Goal: Answer question/provide support: Share knowledge or assist other users

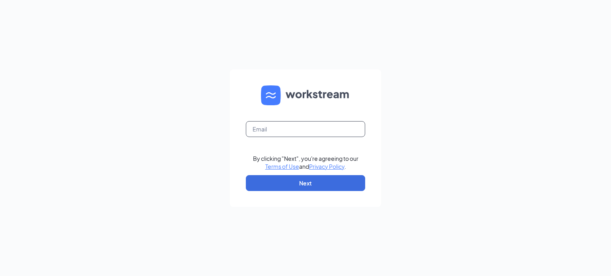
click at [294, 132] on input "text" at bounding box center [305, 129] width 119 height 16
type input "treichert@myazmax.com"
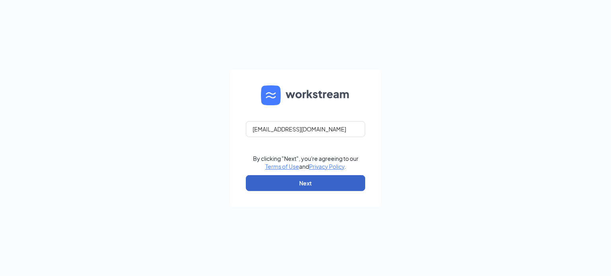
click at [313, 187] on button "Next" at bounding box center [305, 183] width 119 height 16
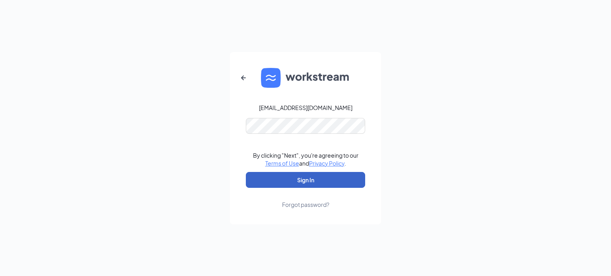
click at [305, 181] on button "Sign In" at bounding box center [305, 180] width 119 height 16
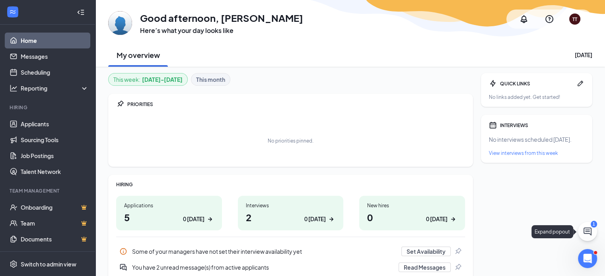
click at [589, 230] on icon "ChatActive" at bounding box center [588, 232] width 8 height 8
click at [484, 268] on div "Chat 1" at bounding box center [494, 266] width 122 height 13
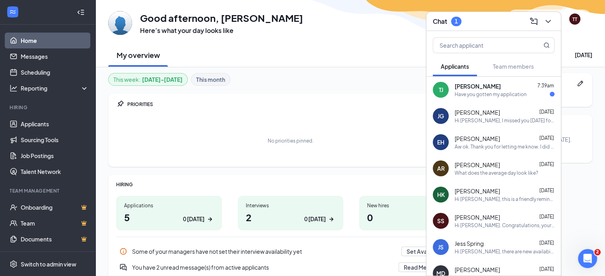
click at [489, 92] on div "Have you gotten my application" at bounding box center [491, 94] width 72 height 7
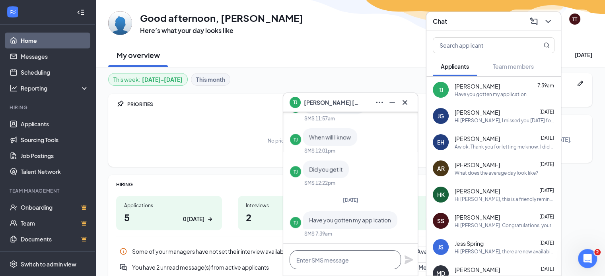
click at [336, 261] on textarea at bounding box center [345, 260] width 111 height 19
type textarea "I"
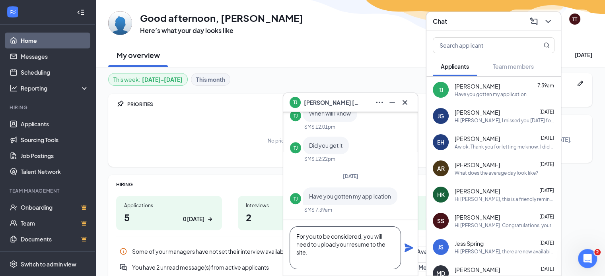
type textarea "For you to be considered, you will need to upload your resume to the site."
click at [407, 250] on icon "Plane" at bounding box center [409, 248] width 9 height 9
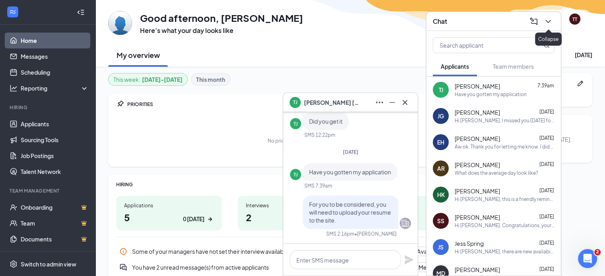
click at [547, 19] on icon "ChevronDown" at bounding box center [548, 22] width 10 height 10
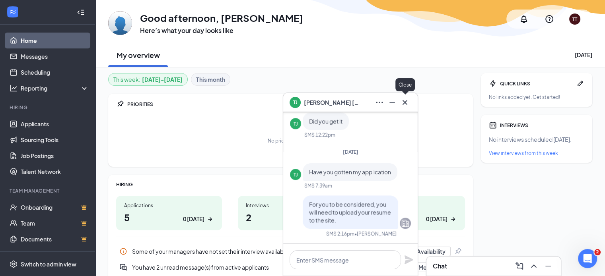
click at [404, 104] on icon "Cross" at bounding box center [405, 102] width 5 height 5
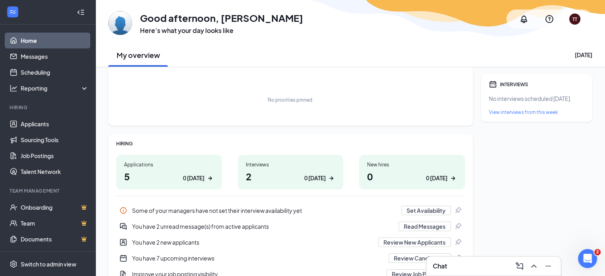
scroll to position [5, 0]
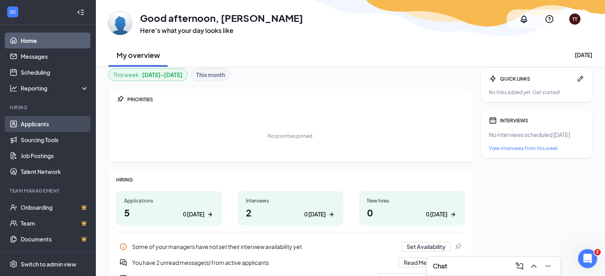
click at [42, 123] on link "Applicants" at bounding box center [55, 124] width 68 height 16
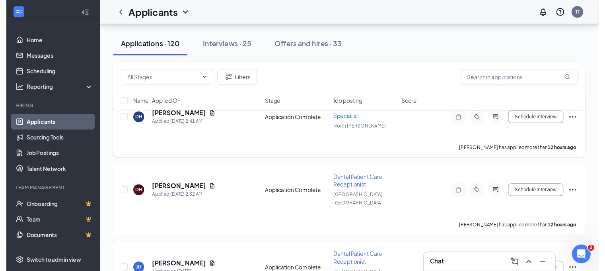
scroll to position [64, 0]
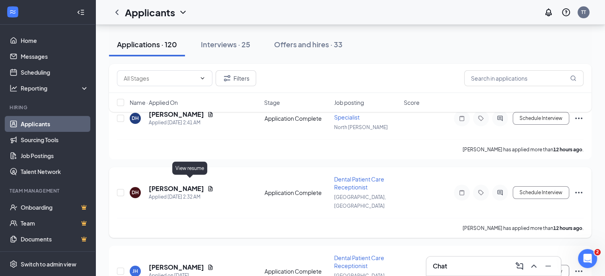
click at [208, 186] on icon "Document" at bounding box center [210, 188] width 4 height 5
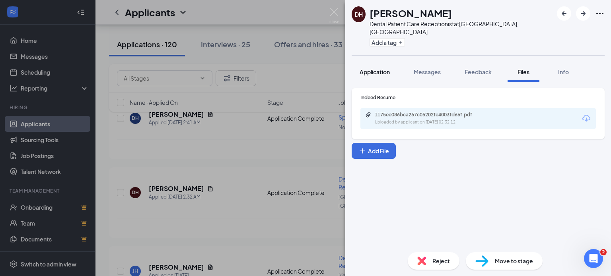
click at [373, 68] on span "Application" at bounding box center [375, 71] width 30 height 7
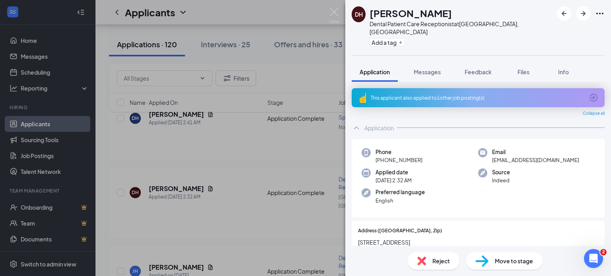
click at [434, 95] on div "This applicant also applied to 1 other job posting(s)" at bounding box center [477, 98] width 213 height 7
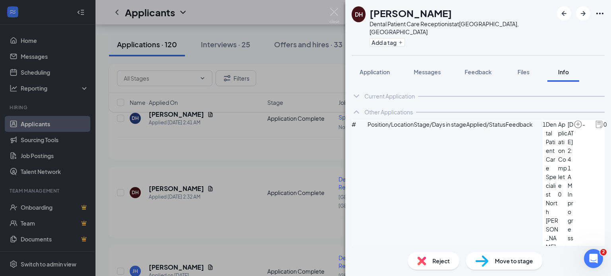
click at [358, 92] on icon "ChevronDown" at bounding box center [357, 97] width 10 height 10
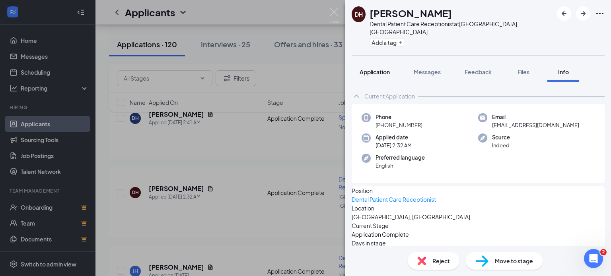
click at [380, 68] on span "Application" at bounding box center [375, 71] width 30 height 7
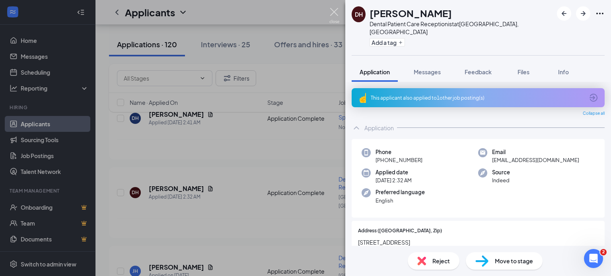
click at [333, 10] on img at bounding box center [334, 16] width 10 height 16
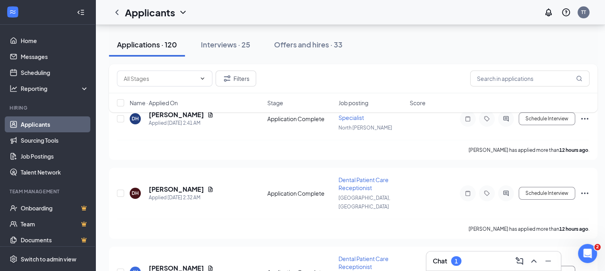
click at [473, 260] on div "Chat 1" at bounding box center [494, 260] width 122 height 13
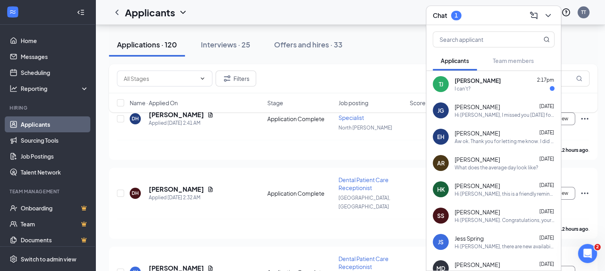
click at [508, 91] on div "I can't?" at bounding box center [505, 88] width 100 height 7
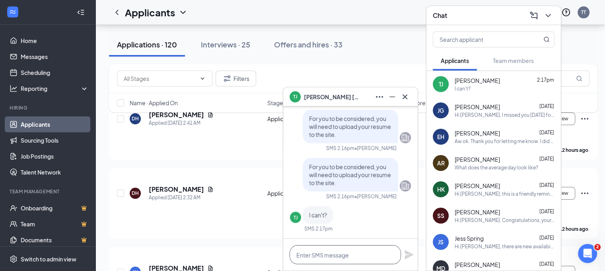
click at [351, 258] on textarea at bounding box center [345, 254] width 111 height 19
type textarea "I'm sorry about that."
click at [347, 241] on div "I'm sorry about that." at bounding box center [350, 254] width 134 height 32
click at [407, 252] on icon "Plane" at bounding box center [409, 254] width 9 height 9
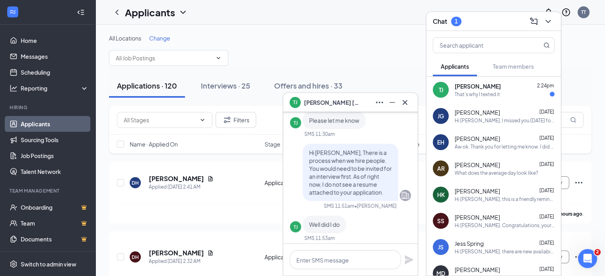
scroll to position [-952, 0]
click at [384, 146] on p "Hi [PERSON_NAME], There is a process when we hire people. You would need to be …" at bounding box center [350, 170] width 83 height 48
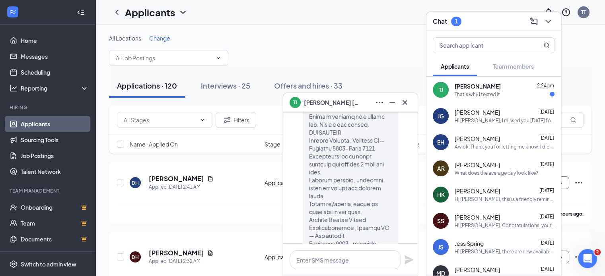
scroll to position [-653, 0]
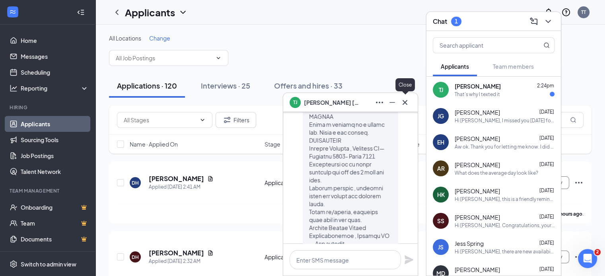
click at [405, 103] on icon "Cross" at bounding box center [405, 102] width 5 height 5
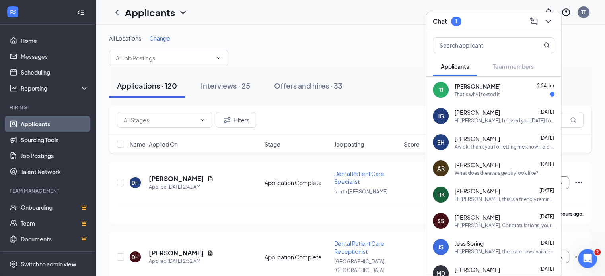
click at [505, 87] on div "[PERSON_NAME] 2:24pm" at bounding box center [505, 86] width 100 height 8
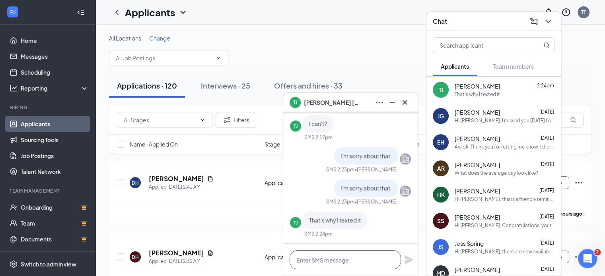
click at [345, 259] on textarea at bounding box center [345, 260] width 111 height 19
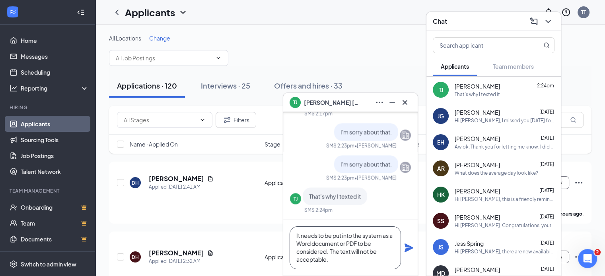
scroll to position [0, 0]
type textarea "It needs to be put into the system as a Word document or PDF to be considered. …"
click at [409, 248] on icon "Plane" at bounding box center [409, 248] width 10 height 10
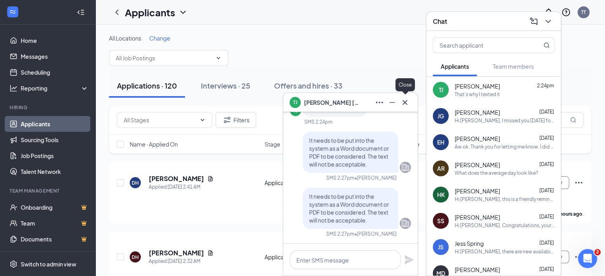
click at [407, 103] on icon "Cross" at bounding box center [405, 103] width 10 height 10
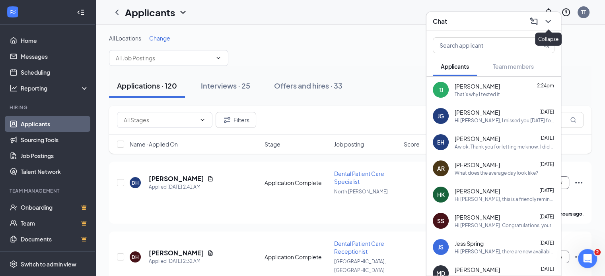
click at [551, 24] on icon "ChevronDown" at bounding box center [548, 22] width 10 height 10
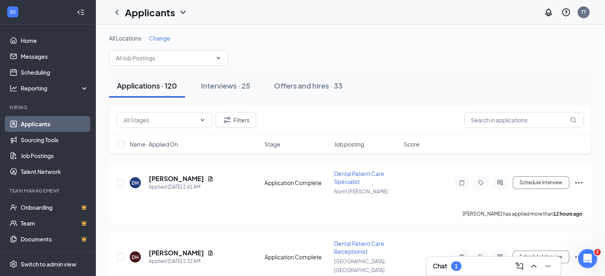
click at [475, 273] on div "Chat 1" at bounding box center [493, 266] width 134 height 19
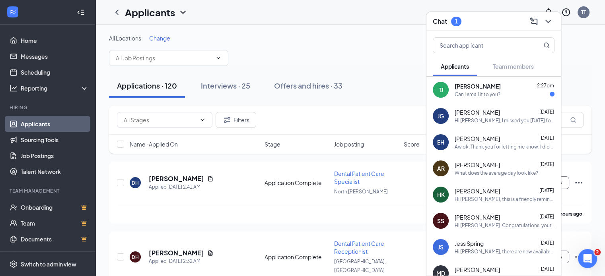
click at [510, 93] on div "Can I email it to you?" at bounding box center [505, 94] width 100 height 7
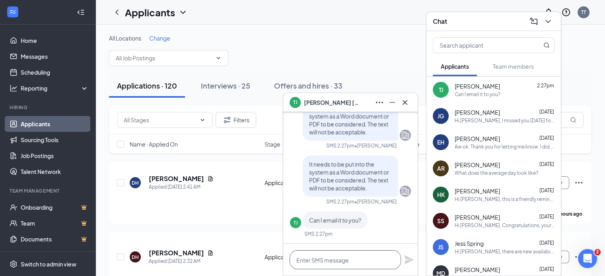
click at [333, 261] on textarea at bounding box center [345, 260] width 111 height 19
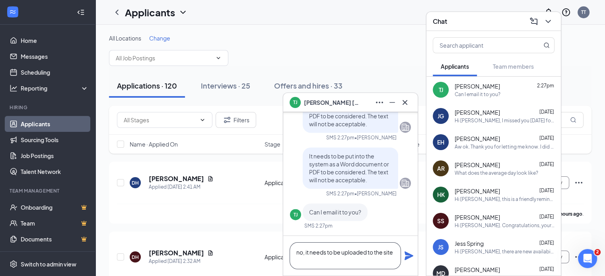
type textarea "no, it needs to be uploaded to the site"
click at [407, 256] on icon "Plane" at bounding box center [409, 256] width 9 height 9
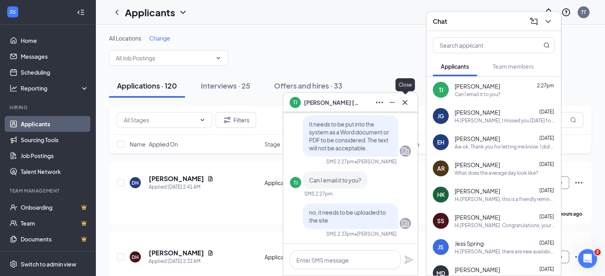
click at [407, 105] on icon "Cross" at bounding box center [405, 103] width 10 height 10
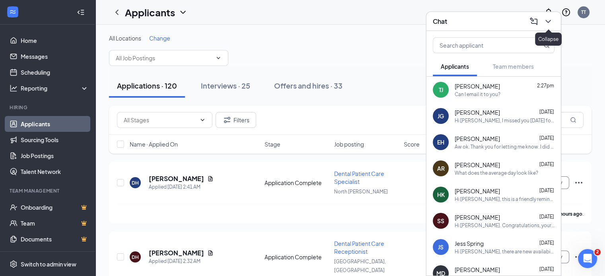
click at [548, 23] on icon "ChevronDown" at bounding box center [548, 22] width 10 height 10
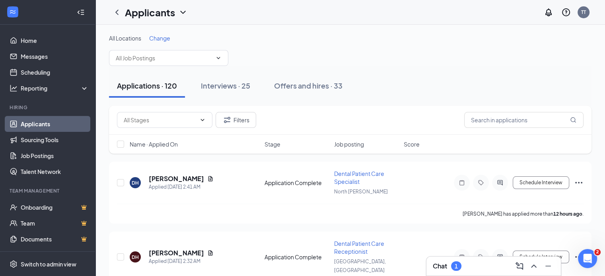
click at [471, 270] on div "Chat 1" at bounding box center [494, 266] width 122 height 13
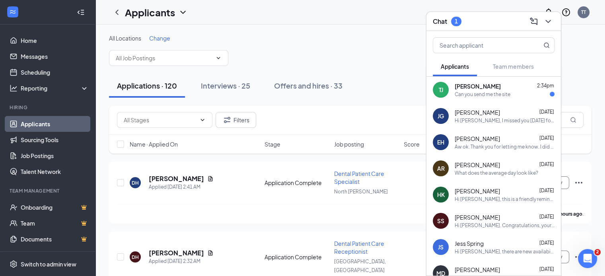
click at [510, 92] on div "Can you send me the site" at bounding box center [505, 94] width 100 height 7
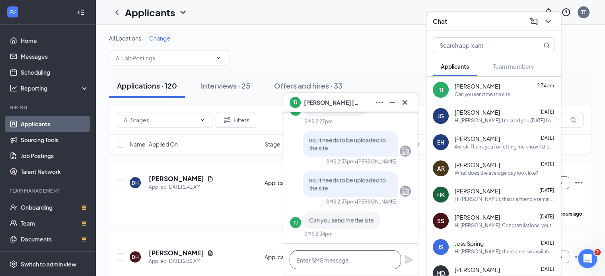
click at [344, 265] on textarea at bounding box center [345, 260] width 111 height 19
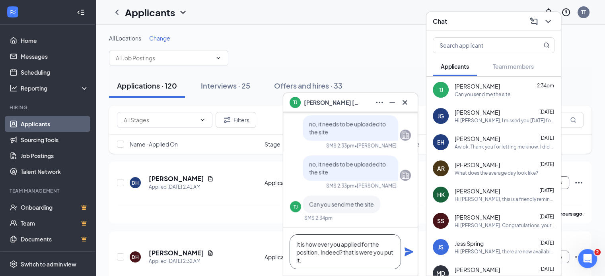
type textarea "It is how ever you applied for the position. Indeed? that is were you put it."
click at [405, 251] on icon "Plane" at bounding box center [409, 252] width 9 height 9
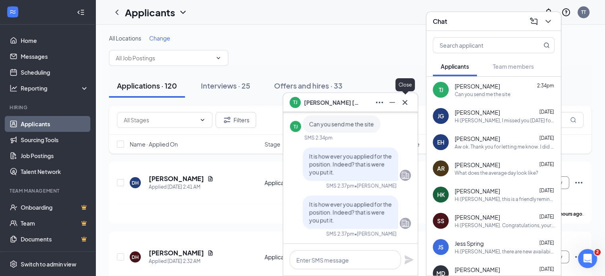
click at [407, 100] on icon "Cross" at bounding box center [405, 103] width 10 height 10
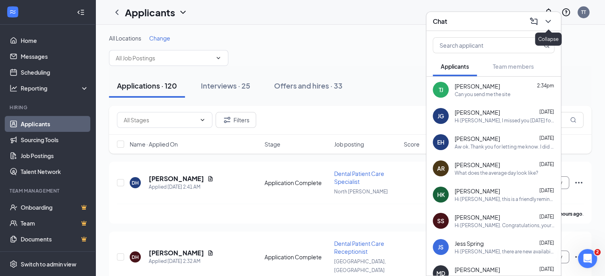
click at [551, 23] on icon "ChevronDown" at bounding box center [548, 22] width 10 height 10
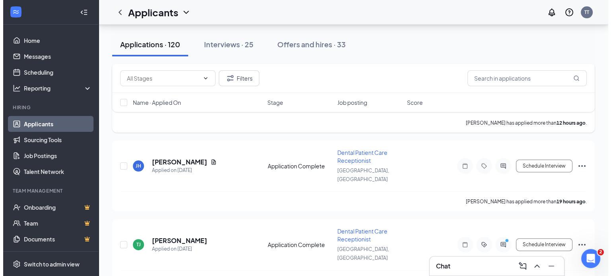
scroll to position [135, 0]
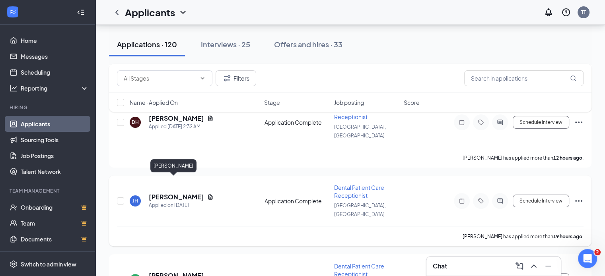
click at [172, 193] on h5 "[PERSON_NAME]" at bounding box center [176, 197] width 55 height 9
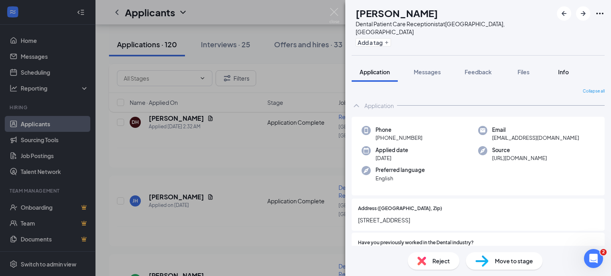
click at [566, 68] on span "Info" at bounding box center [563, 71] width 11 height 7
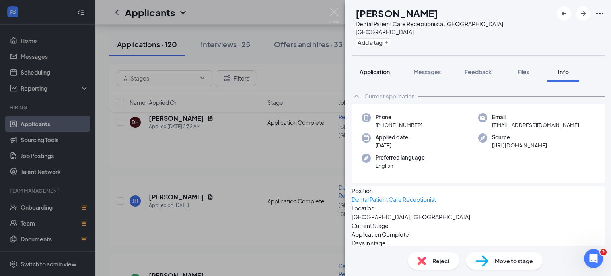
click at [379, 68] on span "Application" at bounding box center [375, 71] width 30 height 7
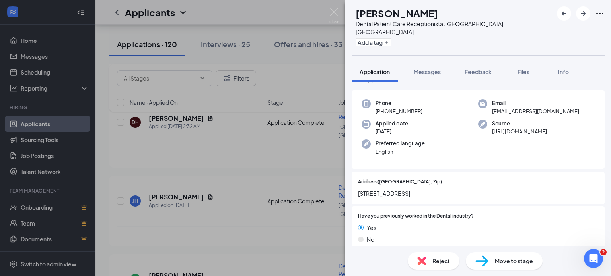
scroll to position [34, 0]
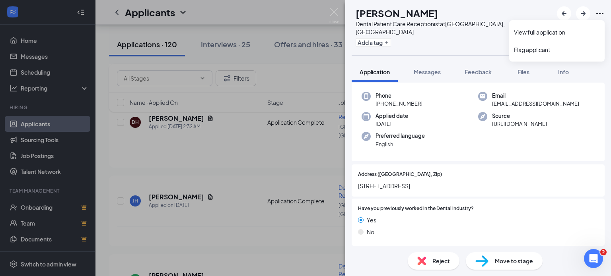
click at [603, 16] on icon "Ellipses" at bounding box center [600, 14] width 10 height 10
click at [546, 32] on link "View full application" at bounding box center [557, 32] width 86 height 8
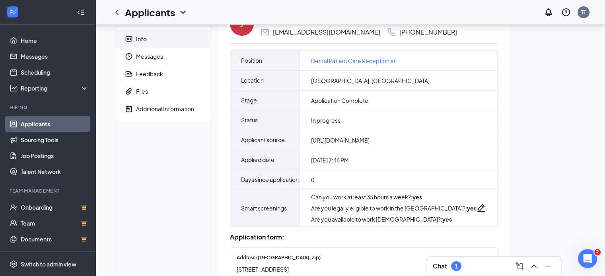
scroll to position [36, 0]
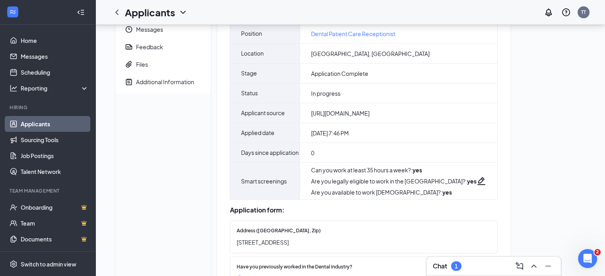
scroll to position [0, 0]
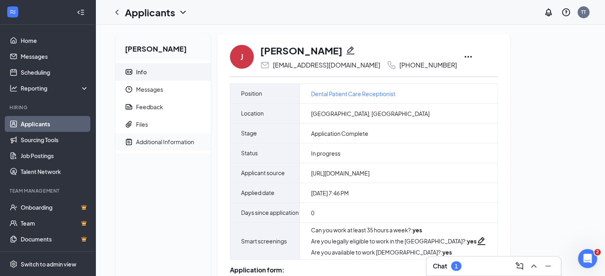
click at [173, 143] on div "Additional Information" at bounding box center [165, 142] width 58 height 8
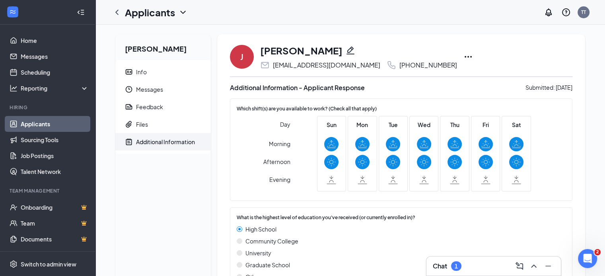
click at [346, 49] on icon "Pencil" at bounding box center [351, 51] width 10 height 10
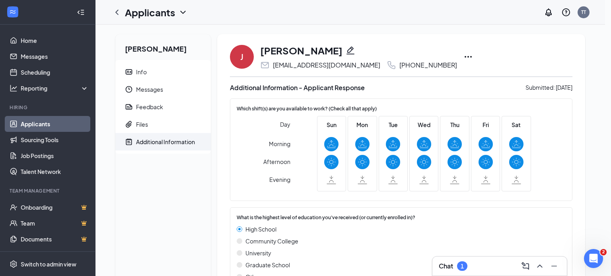
type input "(480) 653-2222"
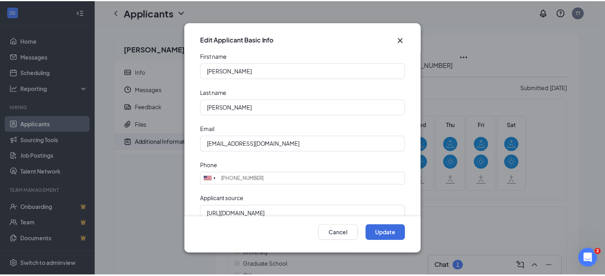
scroll to position [13, 0]
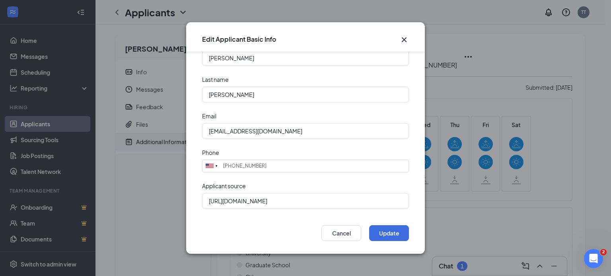
drag, startPoint x: 340, startPoint y: 232, endPoint x: 403, endPoint y: 40, distance: 201.8
click at [403, 40] on icon "Cross" at bounding box center [404, 40] width 10 height 10
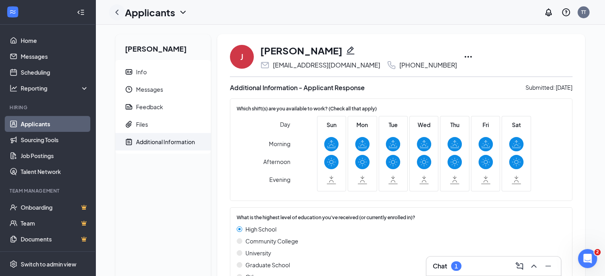
click at [115, 13] on icon "ChevronLeft" at bounding box center [117, 13] width 10 height 10
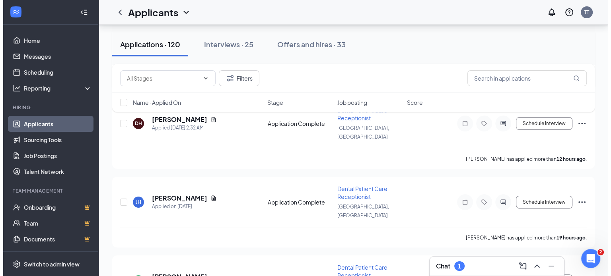
scroll to position [134, 0]
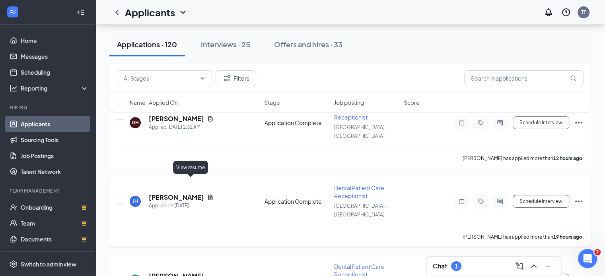
click at [208, 195] on icon "Document" at bounding box center [210, 197] width 4 height 5
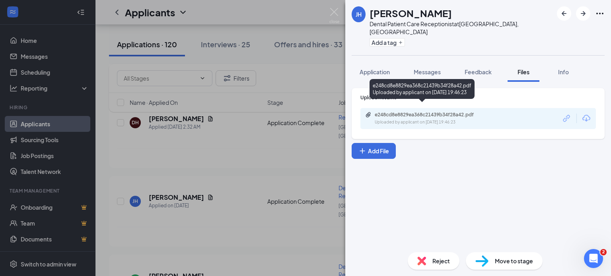
click at [431, 112] on div "e248cd8e8829ea368c21439b34f28a42.pdf" at bounding box center [430, 115] width 111 height 6
